Goal: Obtain resource: Download file/media

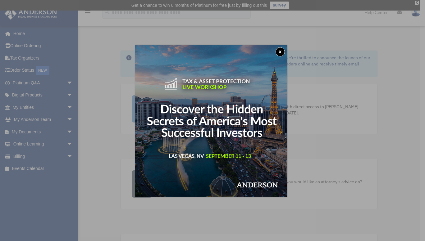
click at [280, 46] on img at bounding box center [211, 121] width 152 height 152
click at [59, 135] on div "x" at bounding box center [212, 120] width 425 height 241
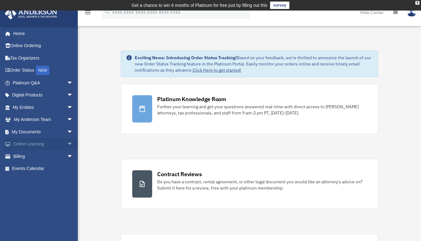
click at [67, 144] on span "arrow_drop_down" at bounding box center [73, 144] width 12 height 13
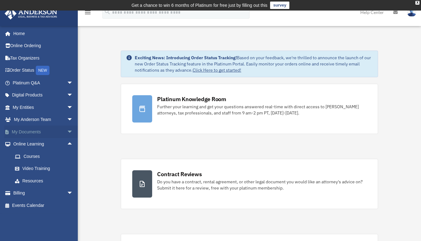
click at [67, 131] on span "arrow_drop_down" at bounding box center [73, 132] width 12 height 13
click at [24, 146] on link "Box" at bounding box center [46, 144] width 74 height 12
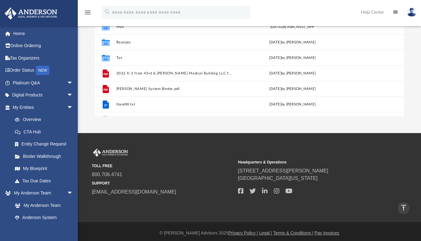
scroll to position [4, 0]
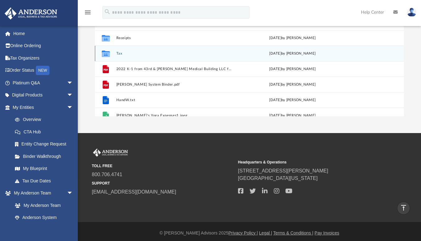
click at [111, 50] on div "Collaborated Folder" at bounding box center [106, 53] width 16 height 10
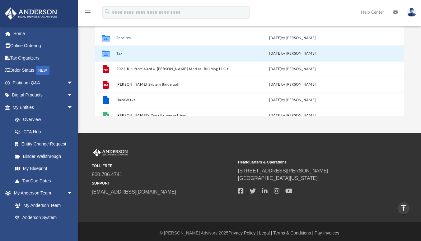
click at [146, 53] on button "Tax" at bounding box center [174, 54] width 116 height 4
click at [149, 52] on button "Tax" at bounding box center [174, 54] width 116 height 4
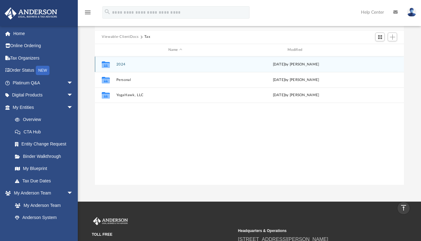
scroll to position [57, 0]
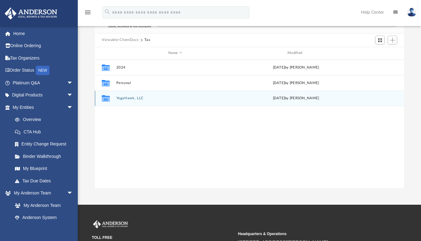
click at [128, 98] on button "YogaHawk, LLC" at bounding box center [175, 98] width 118 height 4
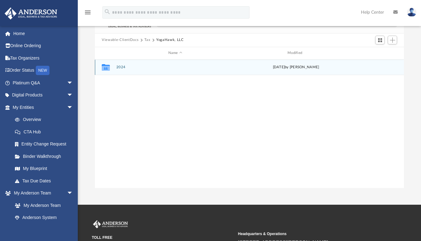
click at [117, 67] on button "2024" at bounding box center [175, 67] width 118 height 4
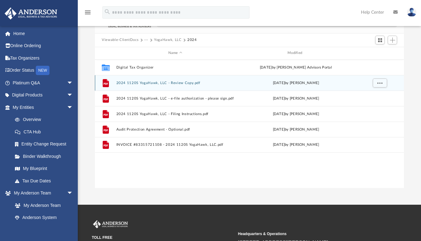
click at [169, 82] on button "2024 1120S YogaHawk, LLC - Review Copy.pdf" at bounding box center [175, 83] width 118 height 4
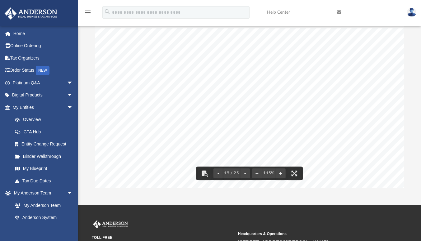
scroll to position [7025, 14]
click at [377, 143] on div "(Rev. [DATE]) Department of the Treasury Internal Revenue Service Loan balance …" at bounding box center [236, 33] width 292 height 377
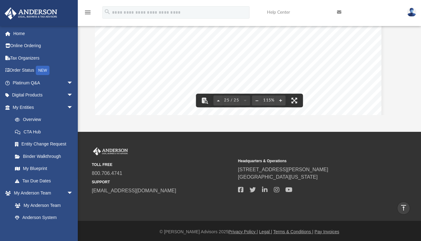
scroll to position [0, 0]
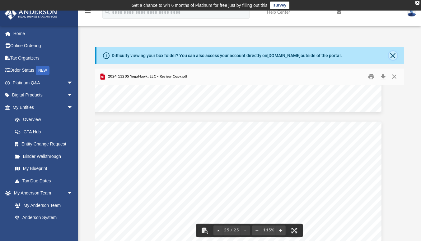
click at [390, 59] on button "Close" at bounding box center [392, 55] width 9 height 9
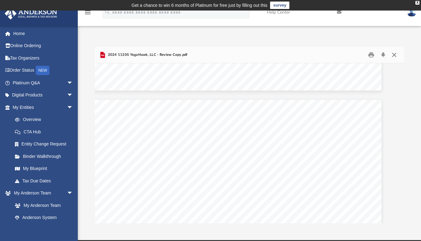
click at [392, 57] on button "Close" at bounding box center [393, 55] width 11 height 10
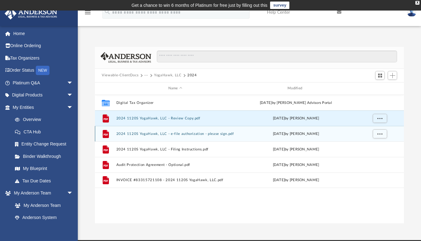
click at [172, 133] on button "2024 1120S YogaHawk, LLC - e-file authorization - please sign.pdf" at bounding box center [175, 134] width 118 height 4
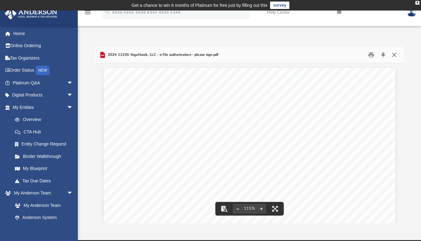
click at [393, 56] on button "Close" at bounding box center [393, 55] width 11 height 10
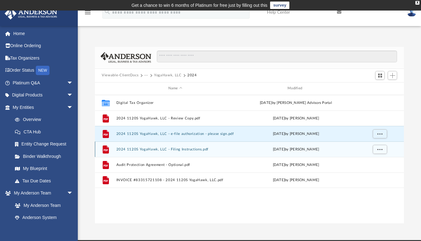
click at [159, 148] on button "2024 1120S YogaHawk, LLC - Filing Instructions.pdf" at bounding box center [175, 150] width 118 height 4
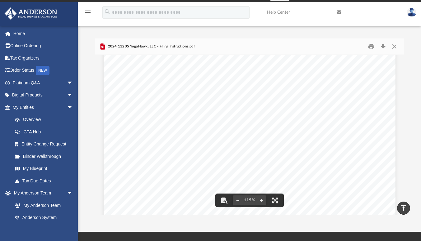
scroll to position [8, 0]
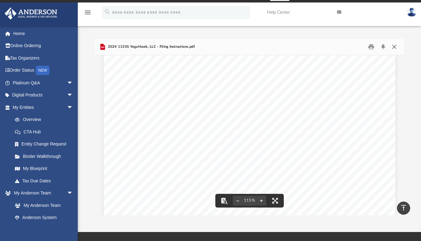
click at [391, 44] on button "Close" at bounding box center [393, 47] width 11 height 10
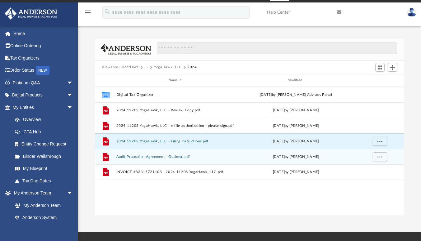
click at [148, 157] on button "Audit Protection Agreement - Optional.pdf" at bounding box center [175, 157] width 118 height 4
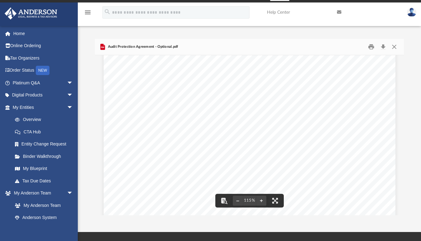
scroll to position [155, 0]
click at [393, 48] on button "Close" at bounding box center [393, 47] width 11 height 10
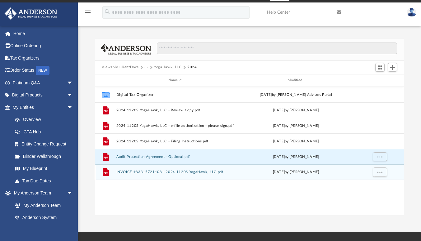
click at [181, 173] on button "INVOICE #83315721108 - 2024 1120S YogaHawk, LLC.pdf" at bounding box center [175, 172] width 118 height 4
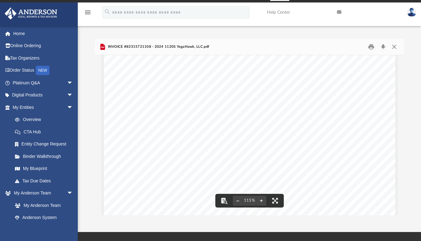
scroll to position [226, 0]
click at [332, 145] on div "Item Type Description Amount Service [PID-24902] Tax Advantage Program: Tax Rev…" at bounding box center [249, 22] width 292 height 377
click at [392, 44] on button "Close" at bounding box center [393, 47] width 11 height 10
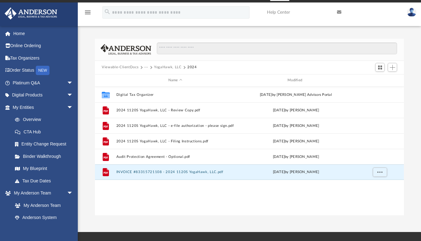
scroll to position [0, 0]
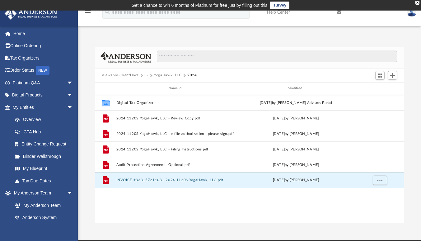
click at [130, 73] on button "Viewable-ClientDocs" at bounding box center [120, 76] width 37 height 6
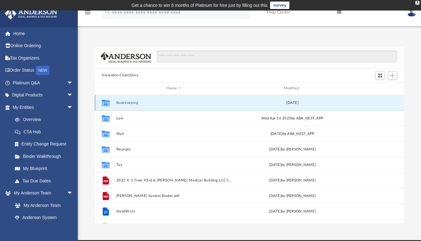
click at [128, 102] on button "Bookkeeping" at bounding box center [174, 103] width 116 height 4
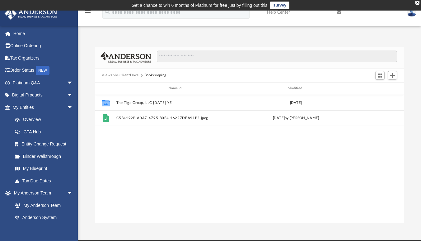
click at [127, 76] on button "Viewable-ClientDocs" at bounding box center [120, 76] width 37 height 6
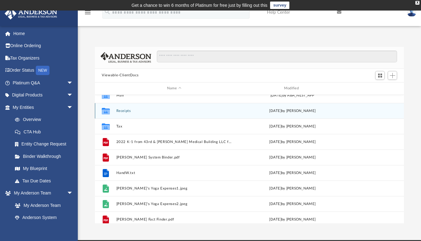
scroll to position [39, 0]
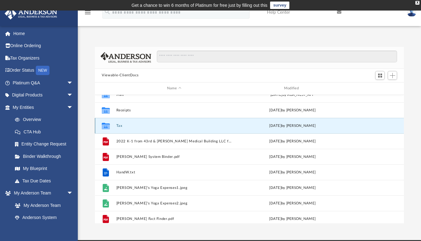
click at [120, 127] on button "Tax" at bounding box center [174, 126] width 116 height 4
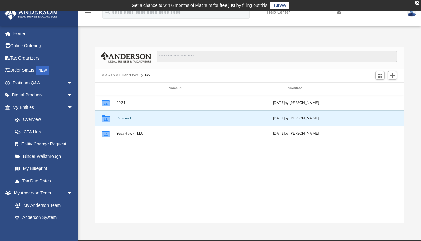
click at [122, 117] on button "Personal" at bounding box center [175, 119] width 118 height 4
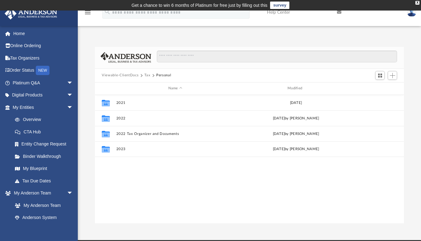
click at [147, 75] on button "Tax" at bounding box center [147, 76] width 6 height 6
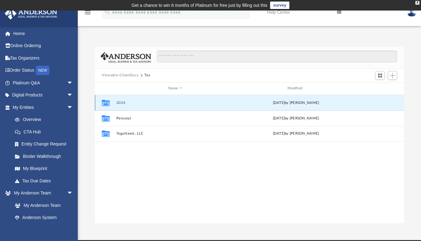
click at [120, 101] on button "2024" at bounding box center [175, 103] width 118 height 4
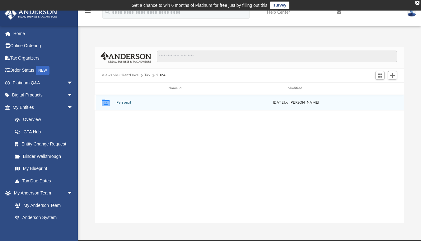
click at [121, 100] on div "Collaborated Folder Personal [DATE] by [PERSON_NAME]" at bounding box center [249, 103] width 309 height 16
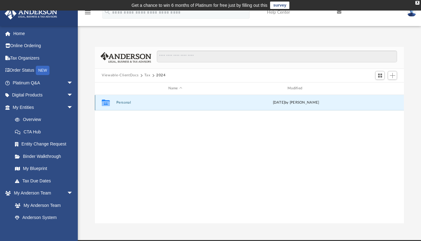
click at [124, 103] on button "Personal" at bounding box center [175, 103] width 118 height 4
click at [124, 103] on button "Digital Tax Organizer" at bounding box center [175, 103] width 118 height 4
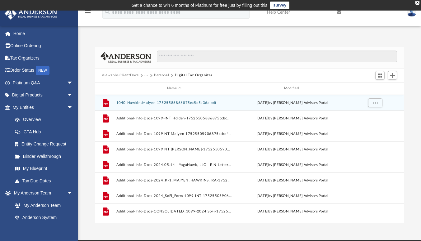
click at [124, 103] on button "1040-HawkinsMaiyen-17525586866875ec5e5a36a.pdf" at bounding box center [174, 103] width 116 height 4
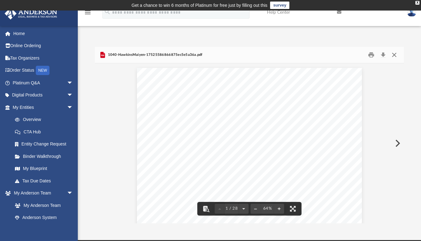
click at [394, 55] on button "Close" at bounding box center [393, 55] width 11 height 10
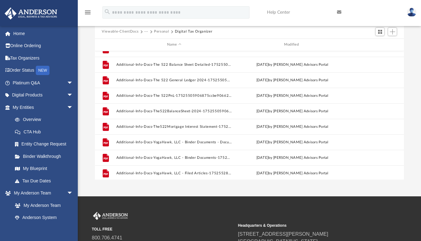
scroll to position [212, 0]
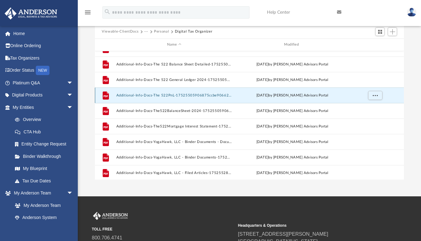
click at [171, 96] on button "Additional-Info-Docs-The 522PnL-17525505906875ccbe90662.pdf" at bounding box center [174, 96] width 116 height 4
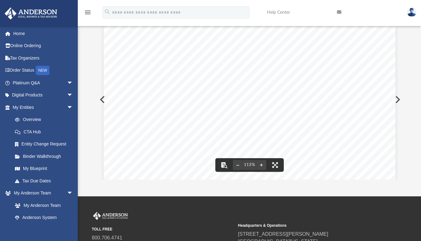
scroll to position [0, 0]
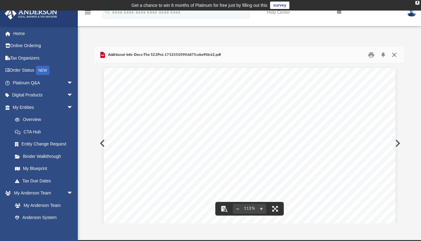
click at [394, 53] on button "Close" at bounding box center [393, 55] width 11 height 10
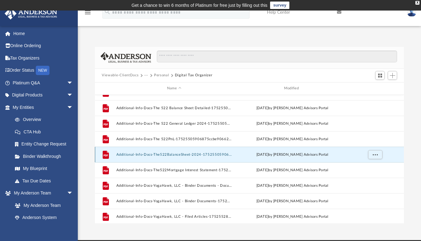
click at [205, 155] on button "Additional-Info-Docs-The522BalanceSheet-2024-17525505906875ccbeacaed.pdf" at bounding box center [174, 155] width 116 height 4
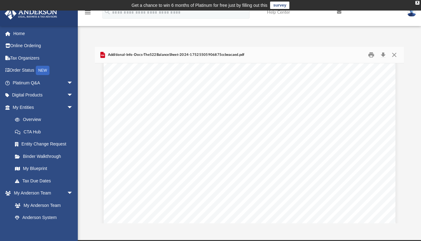
scroll to position [114, 0]
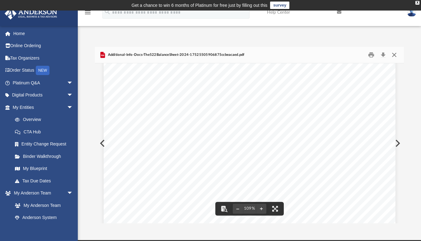
click at [393, 55] on button "Close" at bounding box center [393, 55] width 11 height 10
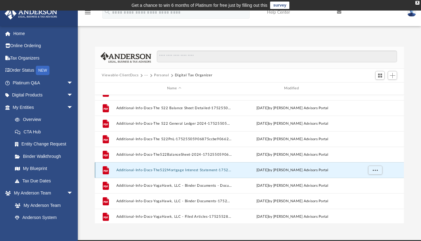
click at [200, 171] on button "Additional-Info-Docs-The522Mortgage Interest Statement-17525505906875ccbeee268.…" at bounding box center [174, 170] width 116 height 4
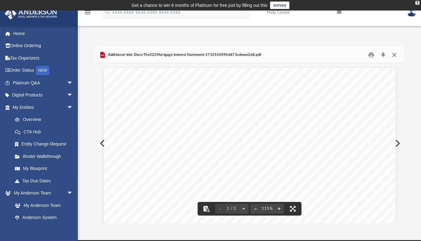
click at [393, 57] on button "Close" at bounding box center [393, 55] width 11 height 10
